Goal: Find specific page/section: Find specific page/section

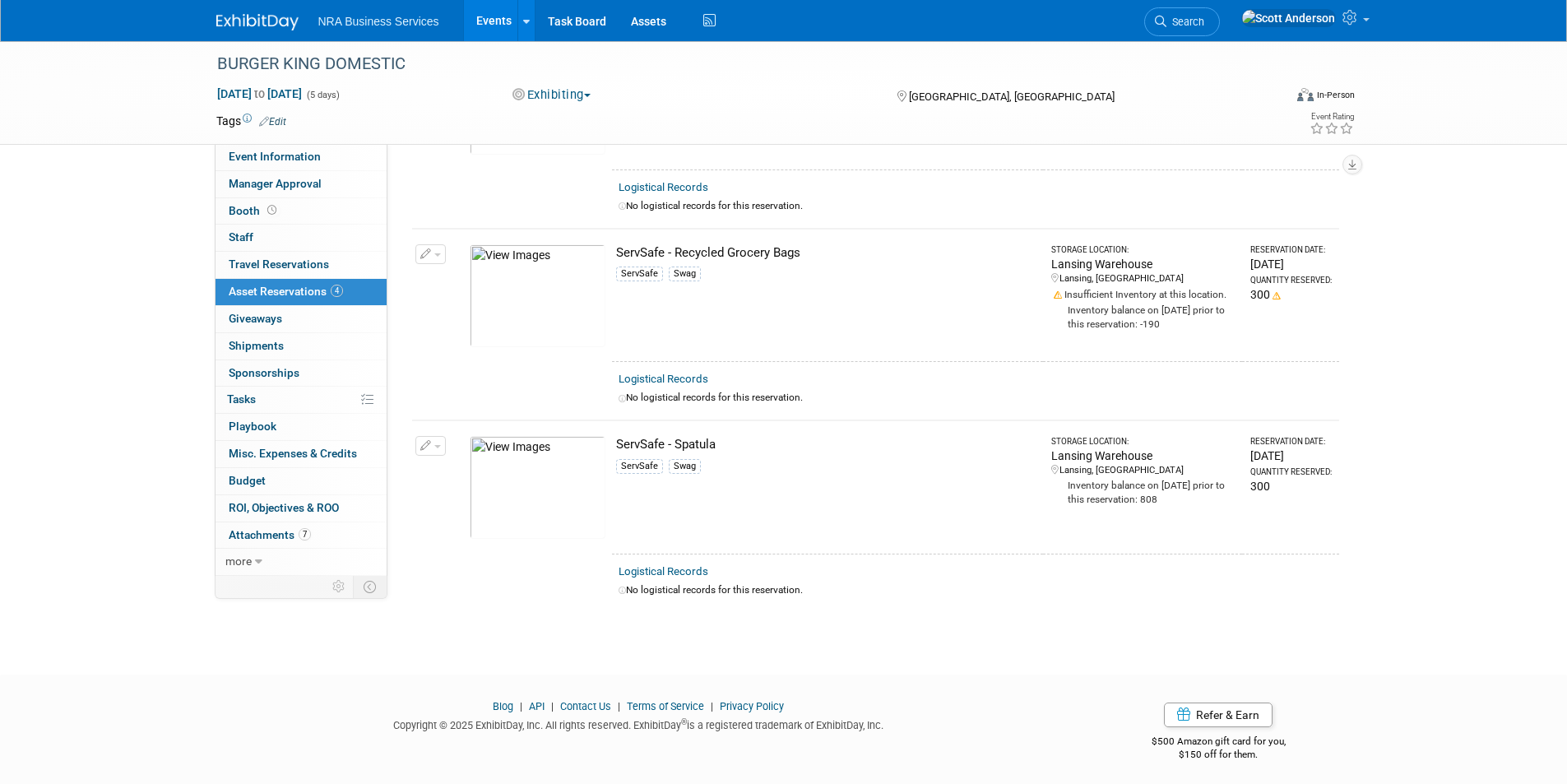
click at [489, 23] on link "Events" at bounding box center [494, 21] width 60 height 41
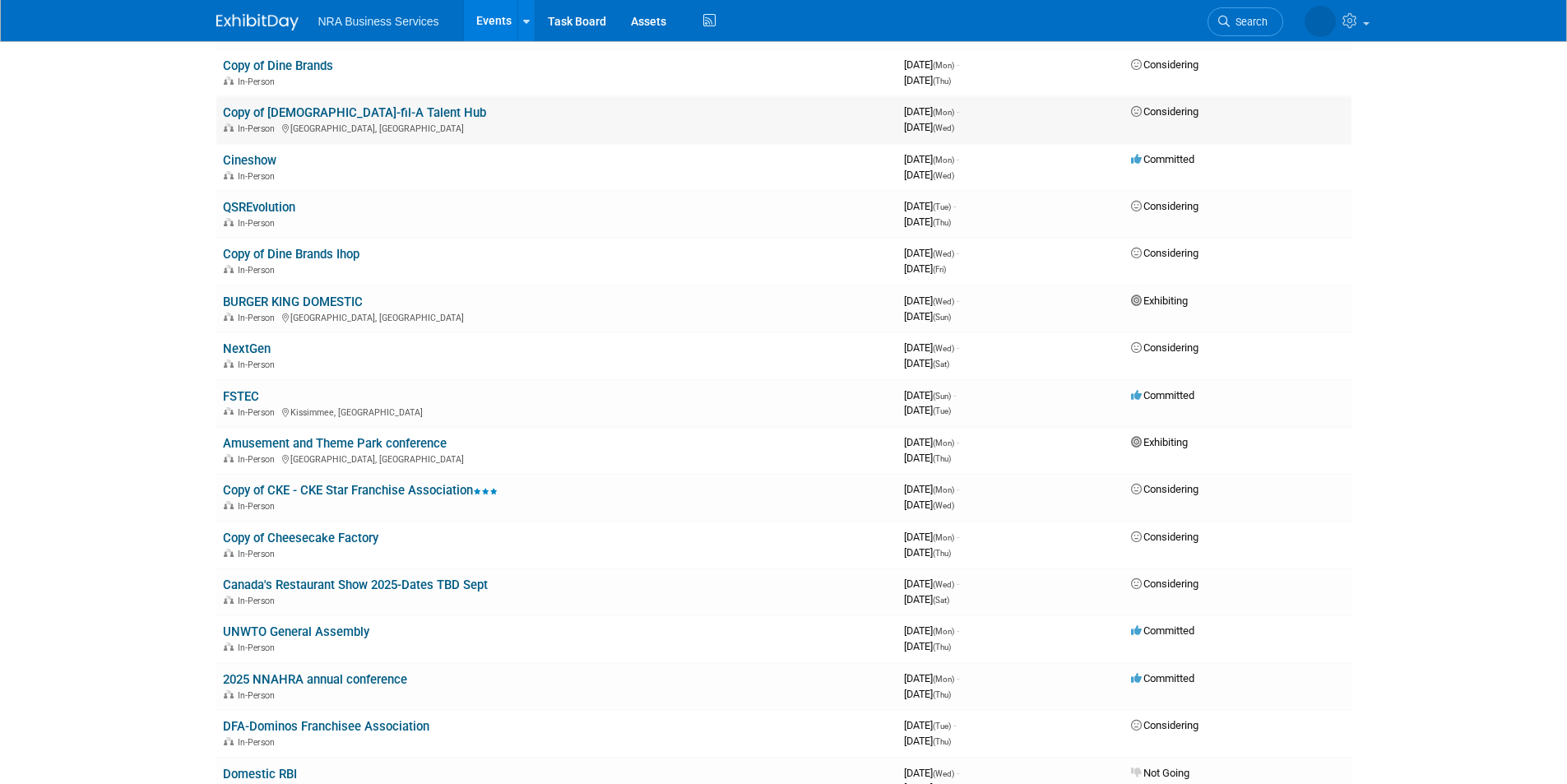
scroll to position [411, 0]
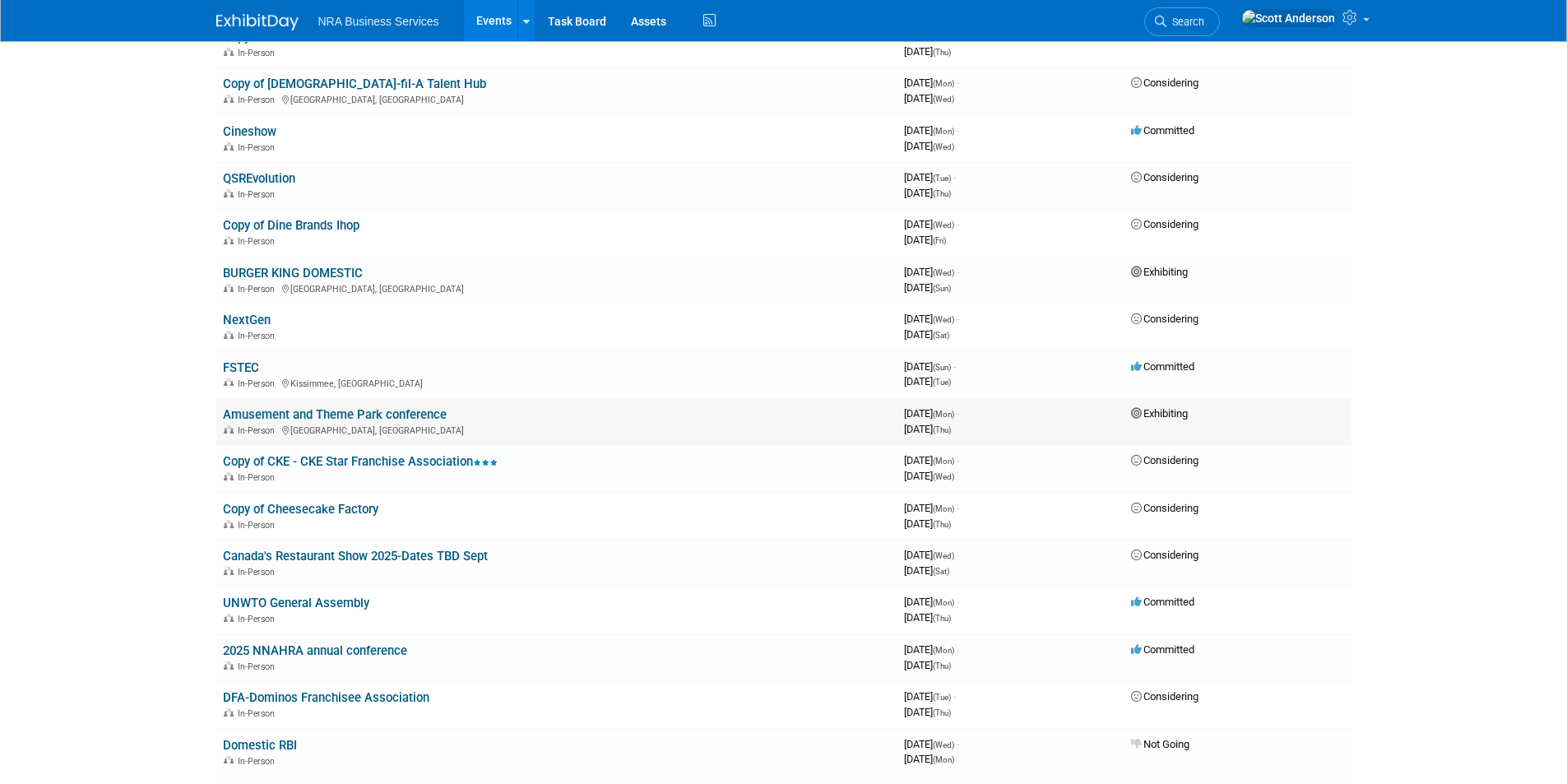
click at [330, 417] on link "Amusement and Theme Park conference" at bounding box center [335, 415] width 223 height 15
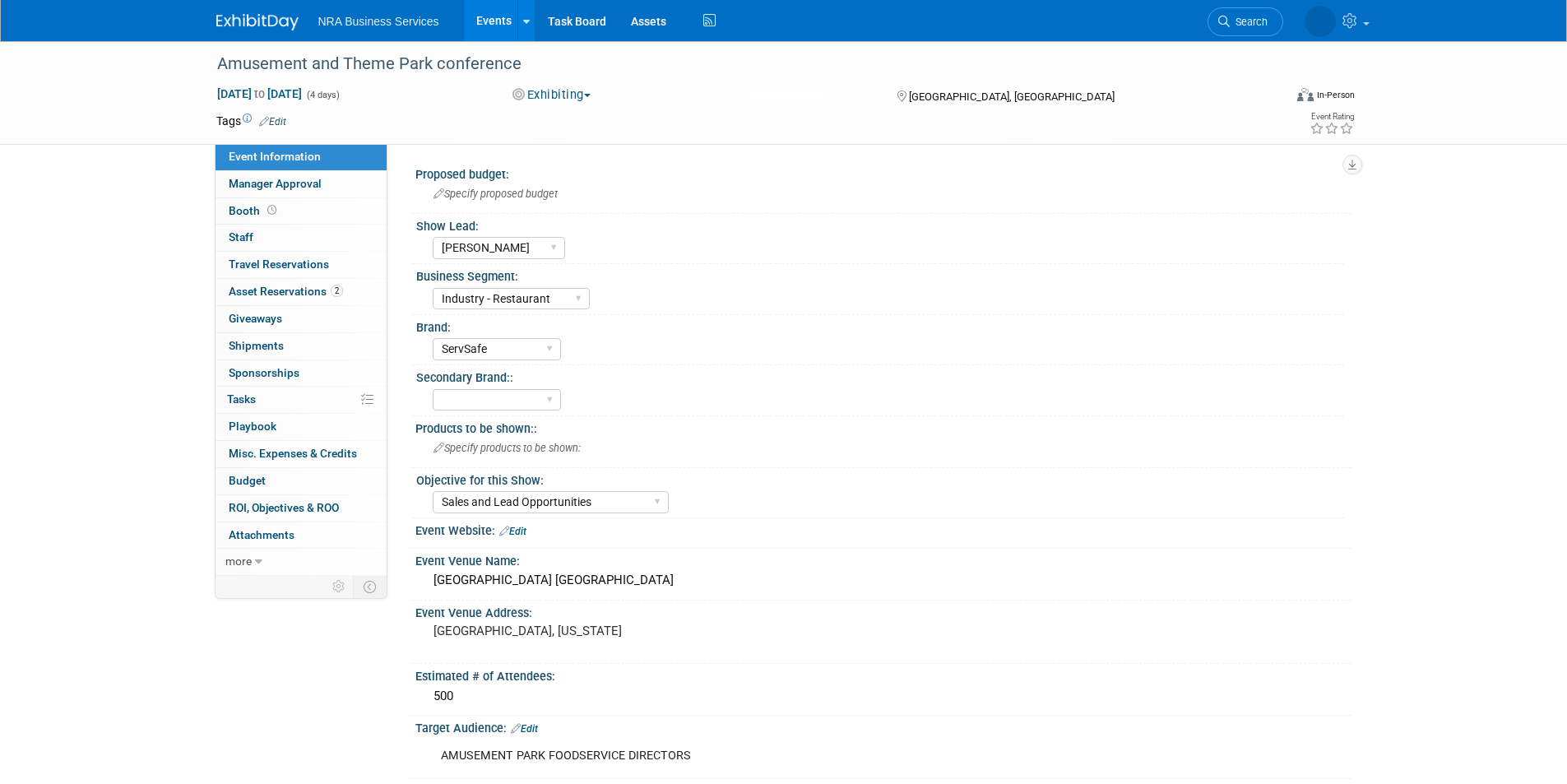
select select "Elisa C"
select select "Industry - Restaurant"
select select "ServSafe"
select select "Sales and Lead Opportunities"
click at [288, 292] on span "Asset Reservations 2" at bounding box center [286, 291] width 114 height 13
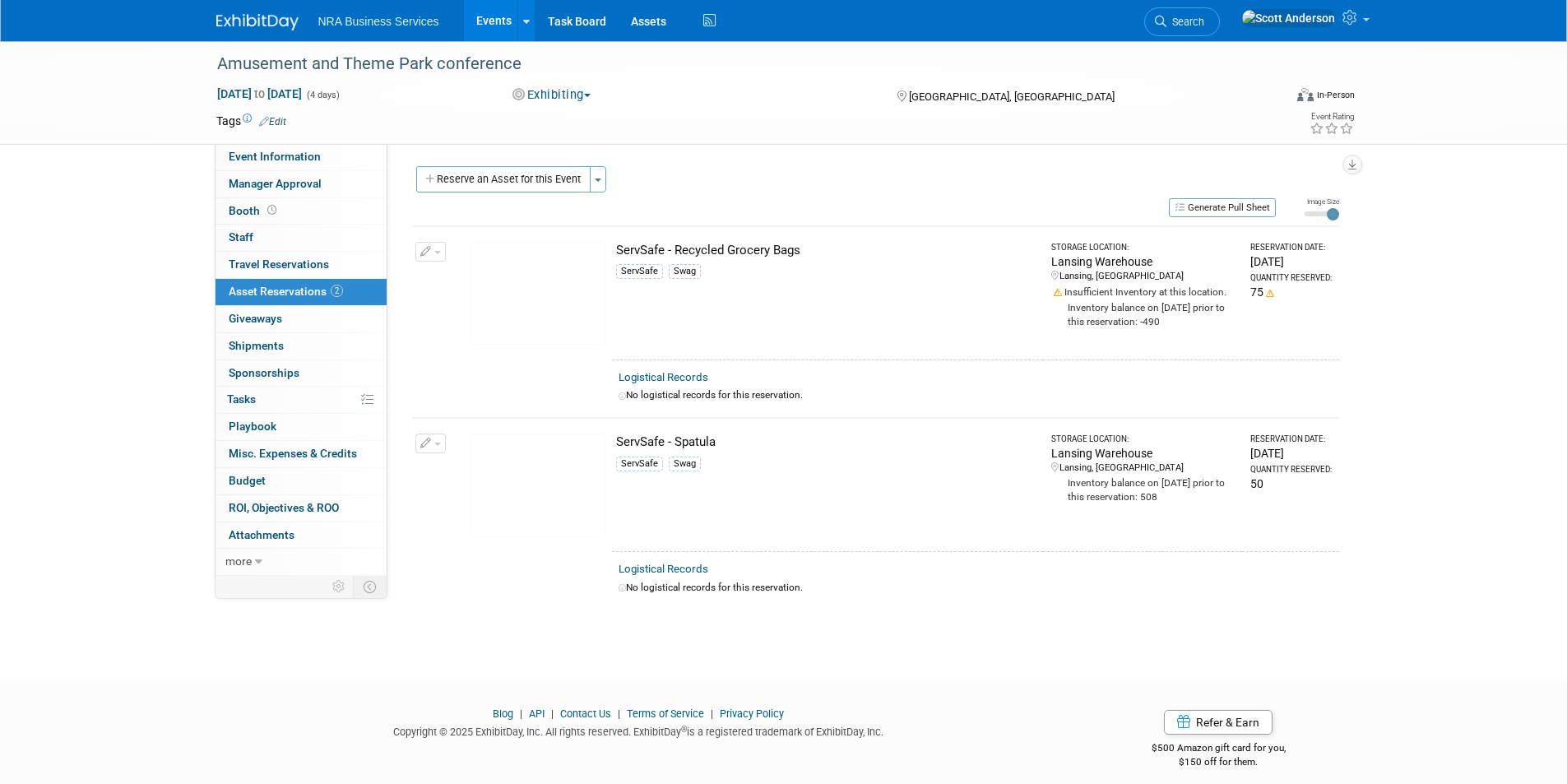
click at [490, 22] on link "Events" at bounding box center [494, 21] width 60 height 41
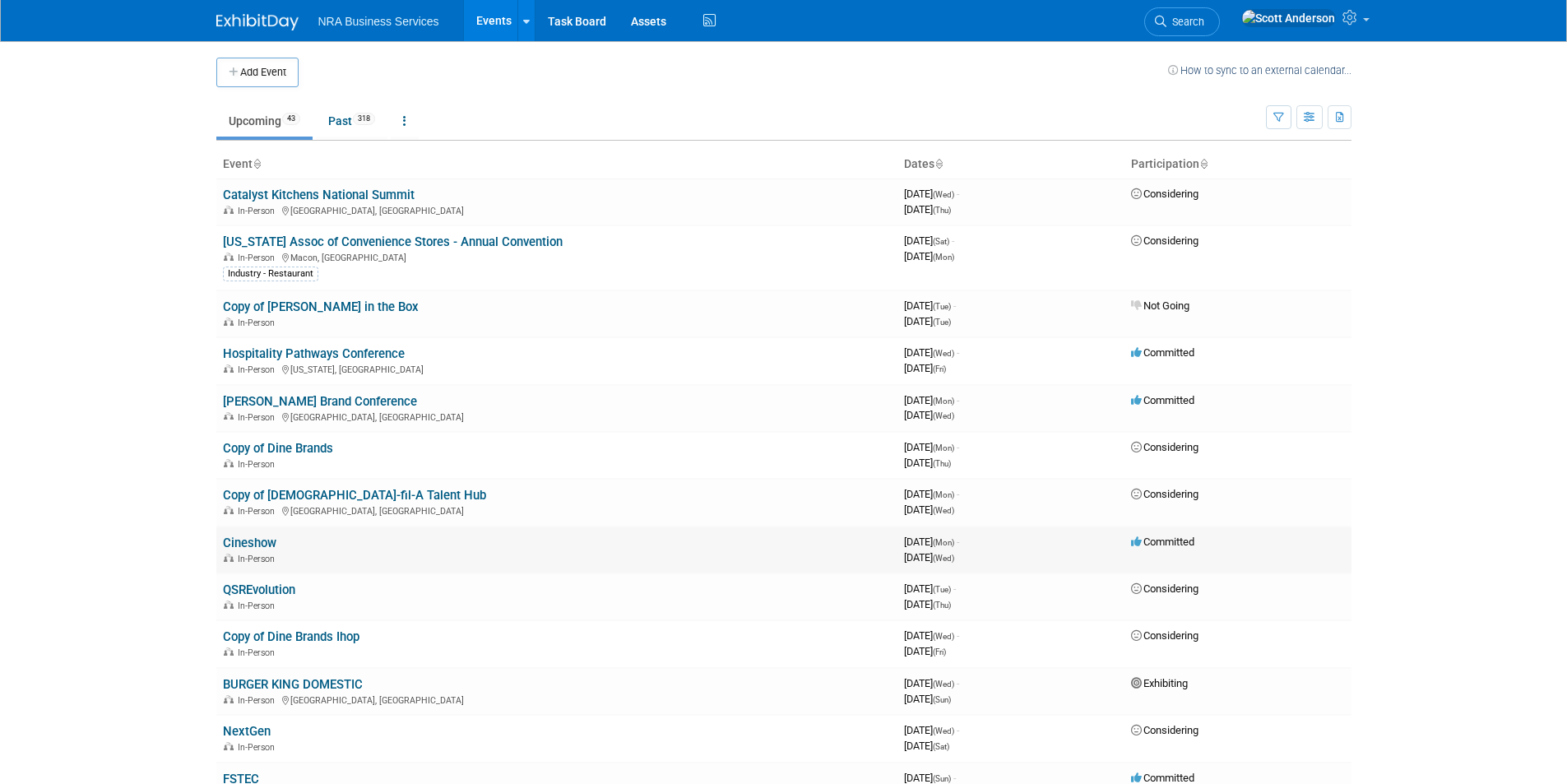
click at [251, 544] on link "Cineshow" at bounding box center [250, 543] width 53 height 15
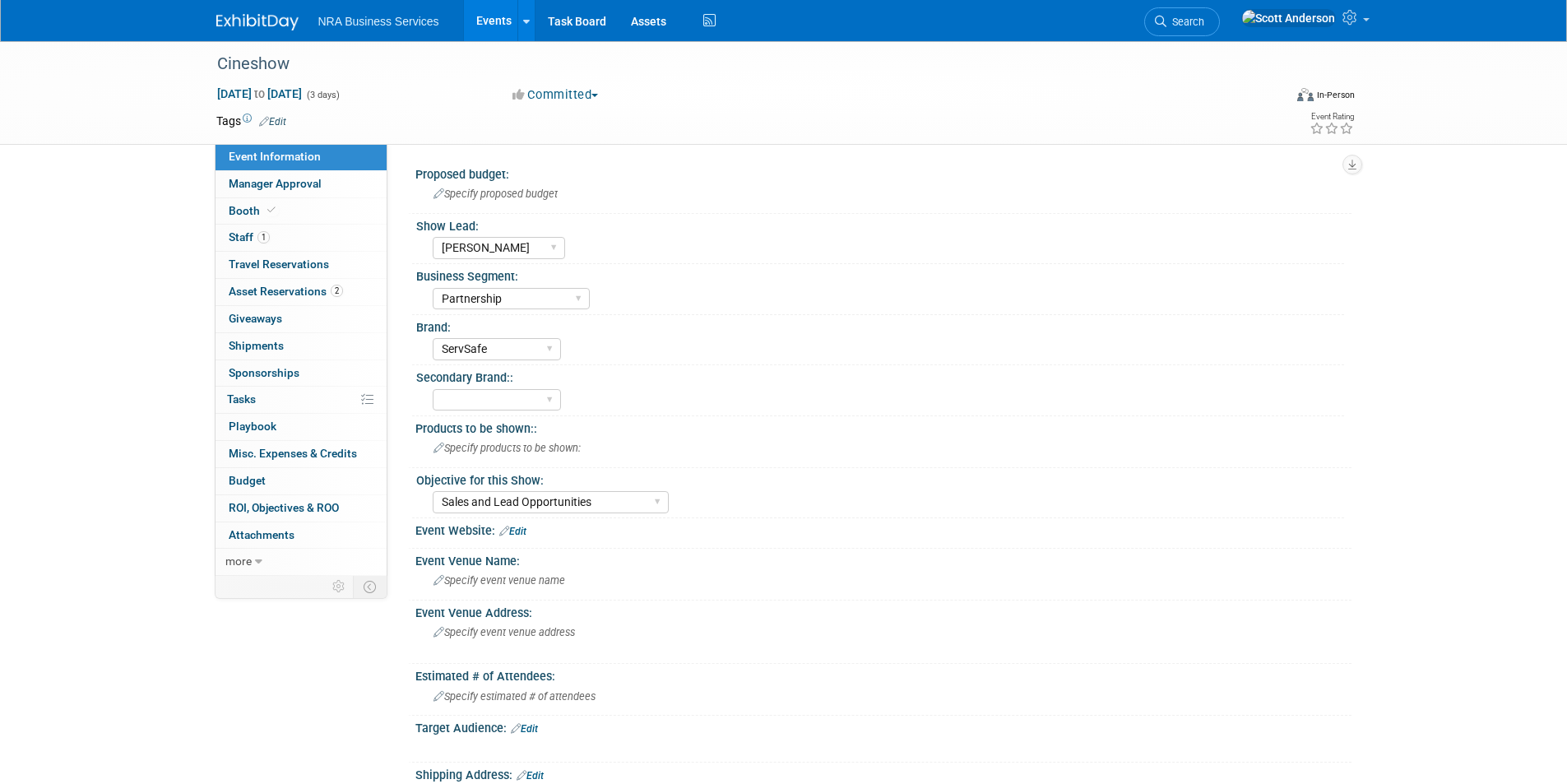
select select "[PERSON_NAME]"
select select "Partnership"
select select "ServSafe"
select select "Sales and Lead Opportunities"
click at [287, 291] on span "Asset Reservations 2" at bounding box center [286, 291] width 114 height 13
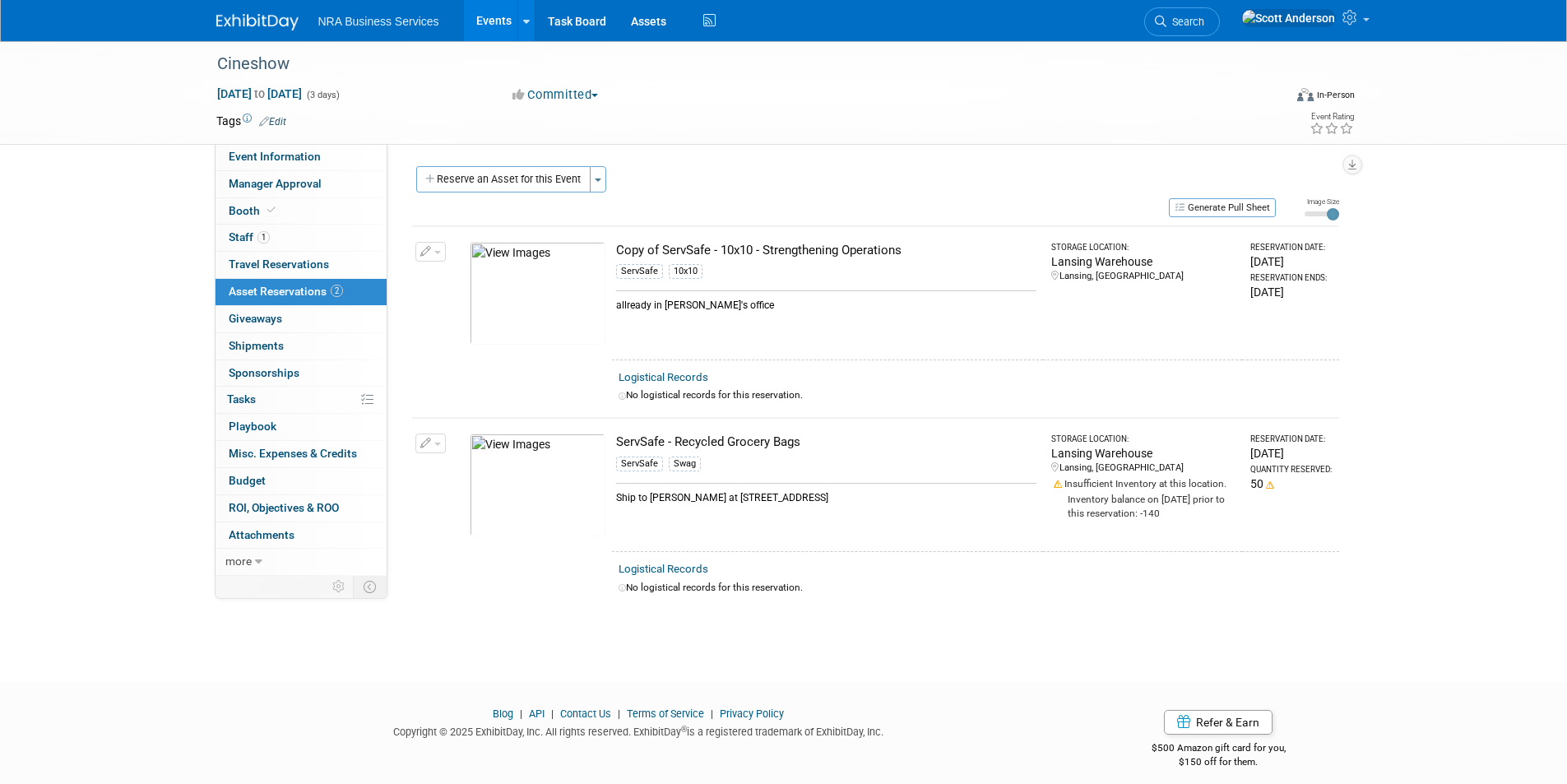
click at [497, 20] on link "Events" at bounding box center [494, 21] width 60 height 41
